Goal: Task Accomplishment & Management: Complete application form

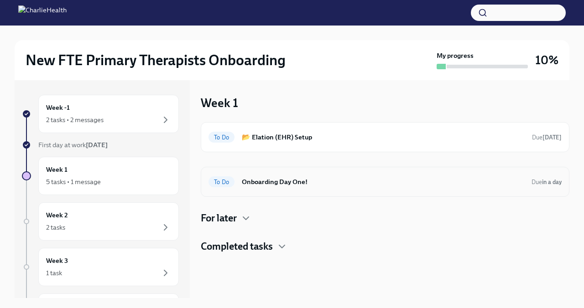
click at [309, 181] on h6 "Onboarding Day One!" at bounding box center [383, 182] width 282 height 10
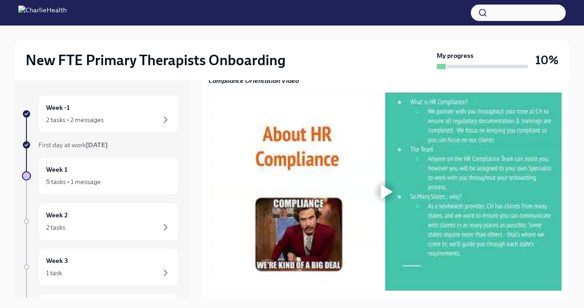
scroll to position [734, 0]
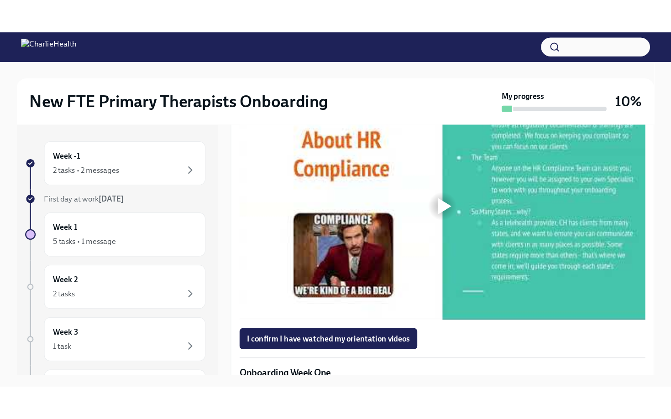
scroll to position [773, 0]
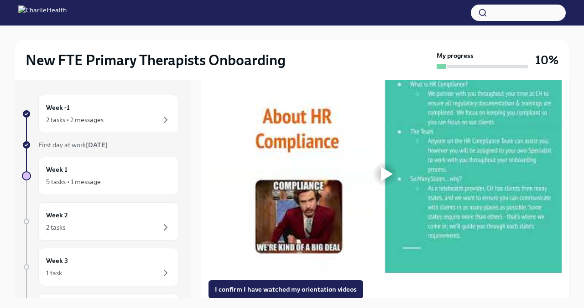
scroll to position [749, 0]
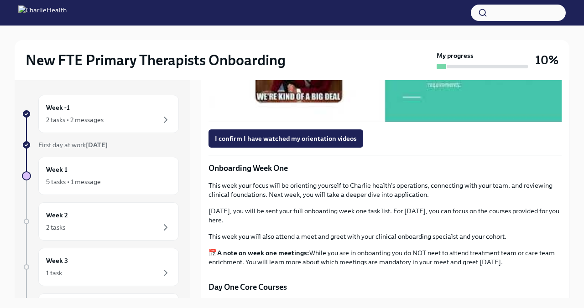
scroll to position [936, 0]
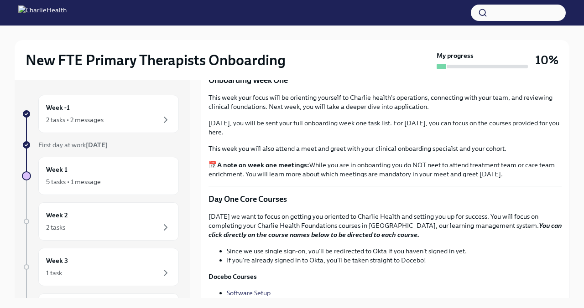
scroll to position [989, 0]
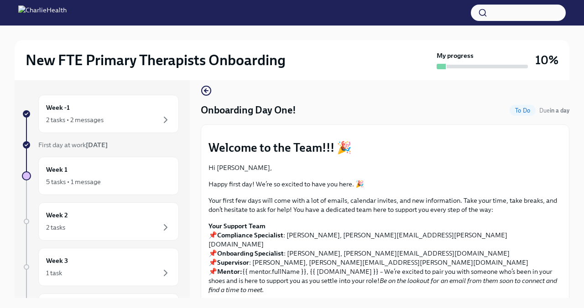
scroll to position [0, 0]
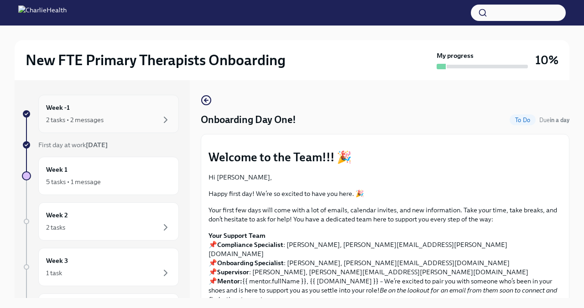
click at [153, 115] on div "2 tasks • 2 messages" at bounding box center [108, 120] width 125 height 11
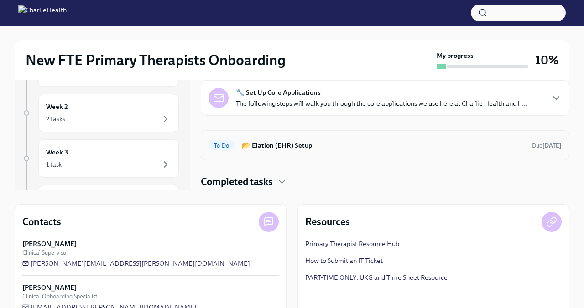
click at [398, 146] on h6 "📂 Elation (EHR) Setup" at bounding box center [383, 146] width 283 height 10
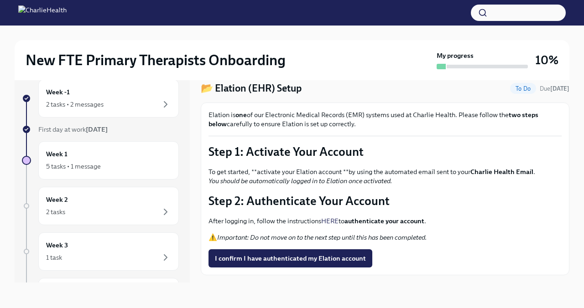
scroll to position [17, 0]
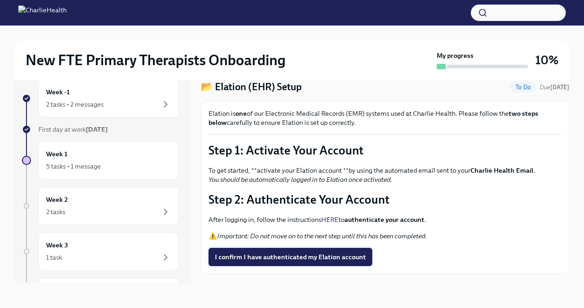
click at [310, 261] on span "I confirm I have authenticated my Elation account" at bounding box center [290, 257] width 151 height 9
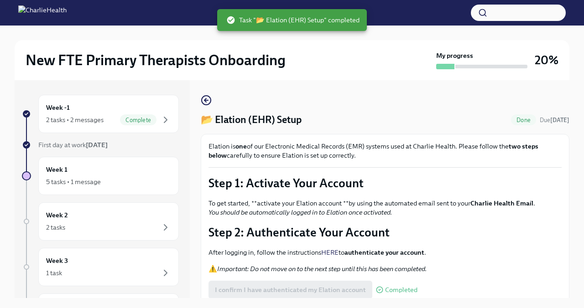
scroll to position [38, 0]
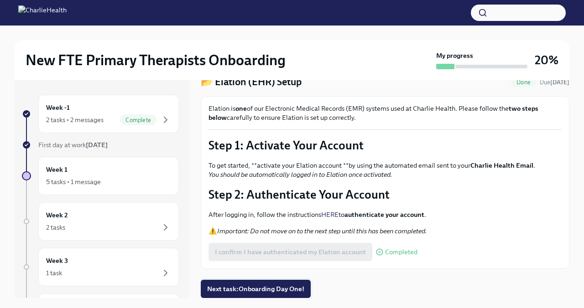
click at [286, 283] on button "Next task : Onboarding Day One!" at bounding box center [256, 289] width 110 height 18
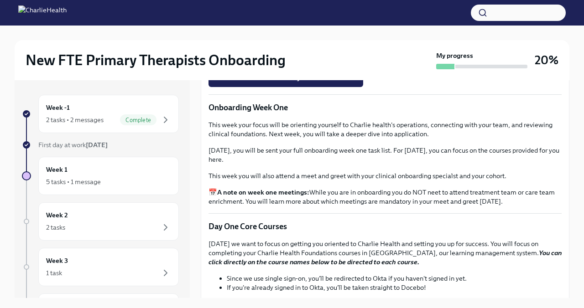
scroll to position [966, 0]
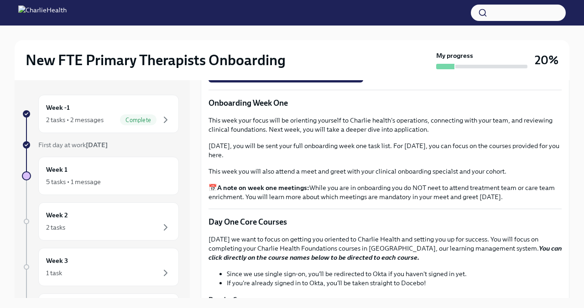
click at [452, 83] on div "I confirm I have watched my orientation videos" at bounding box center [385, 73] width 353 height 18
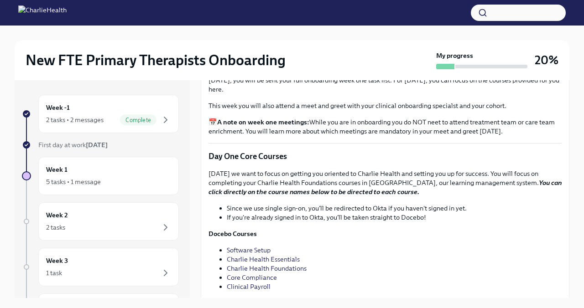
scroll to position [1055, 0]
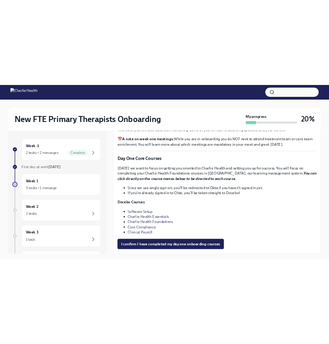
scroll to position [16, 0]
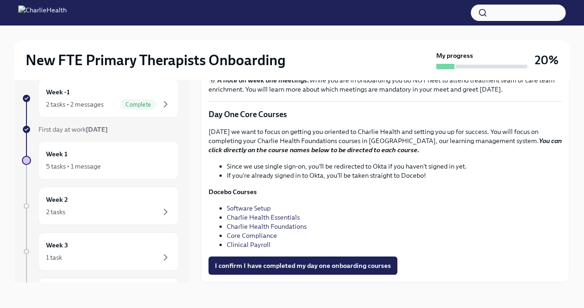
click at [262, 207] on link "Software Setup" at bounding box center [249, 208] width 44 height 8
